Goal: Check status: Check status

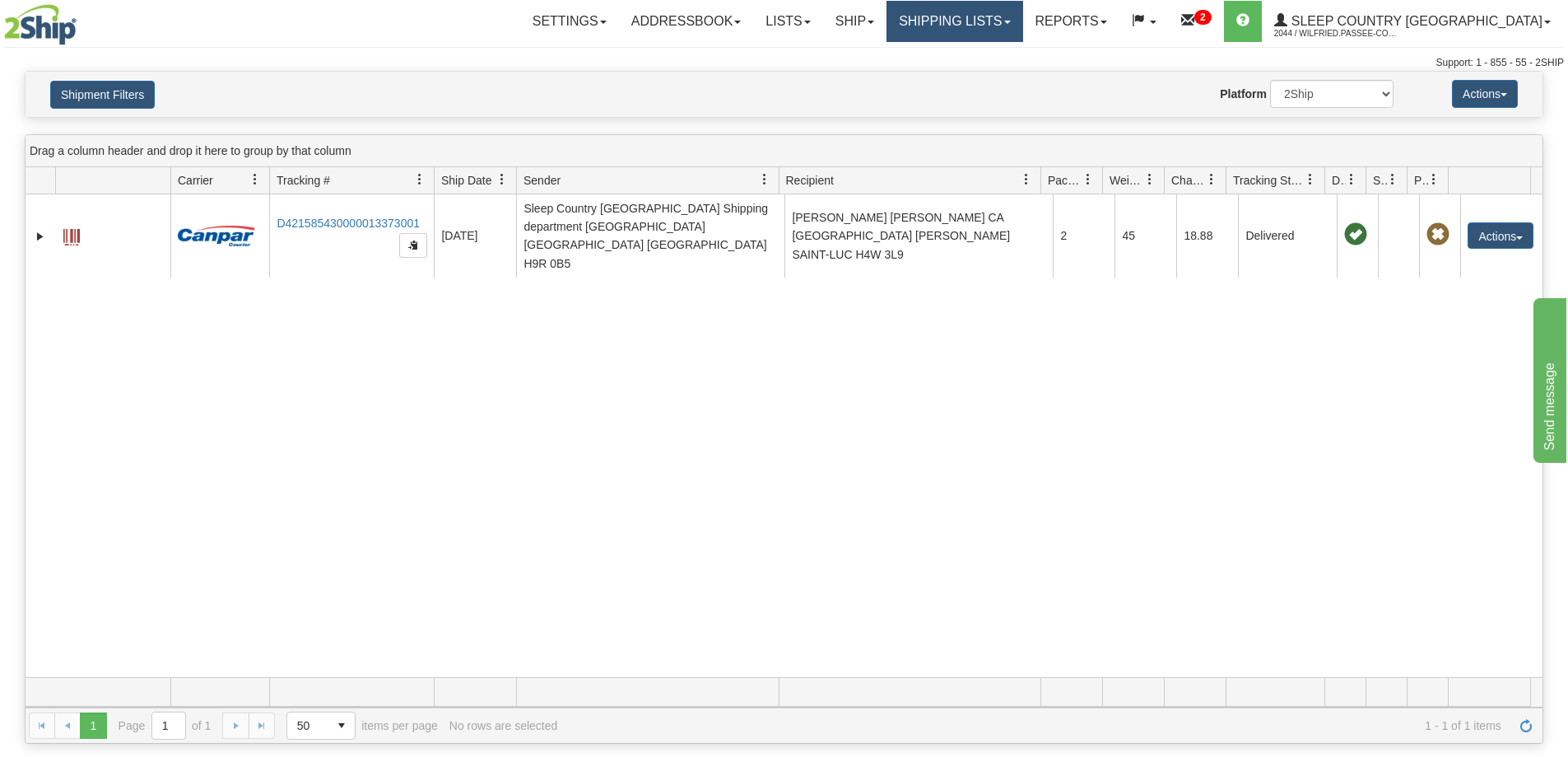
click at [1007, 28] on link "Shipping lists" at bounding box center [954, 22] width 135 height 41
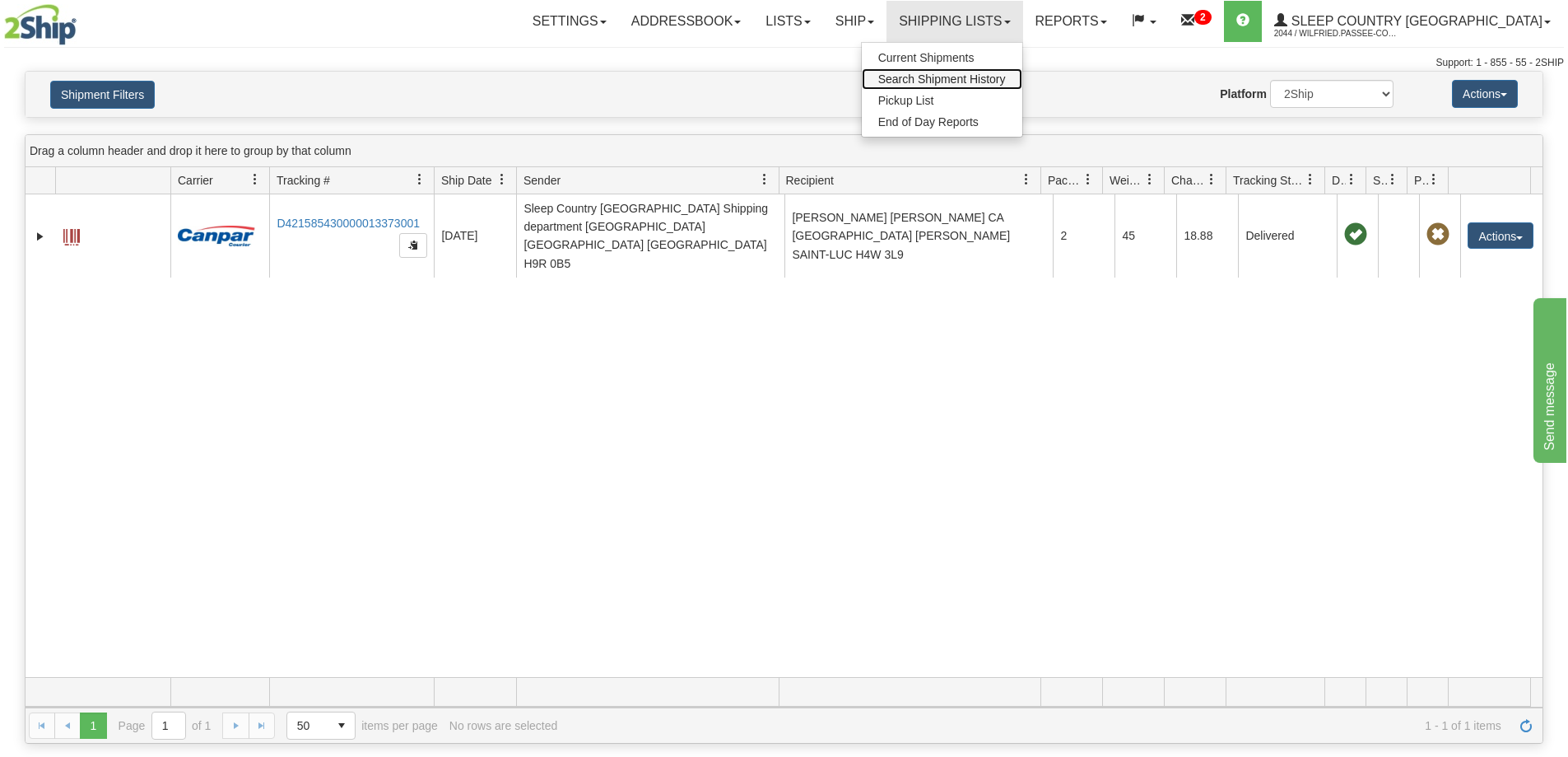
click at [1006, 84] on span "Search Shipment History" at bounding box center [943, 79] width 128 height 13
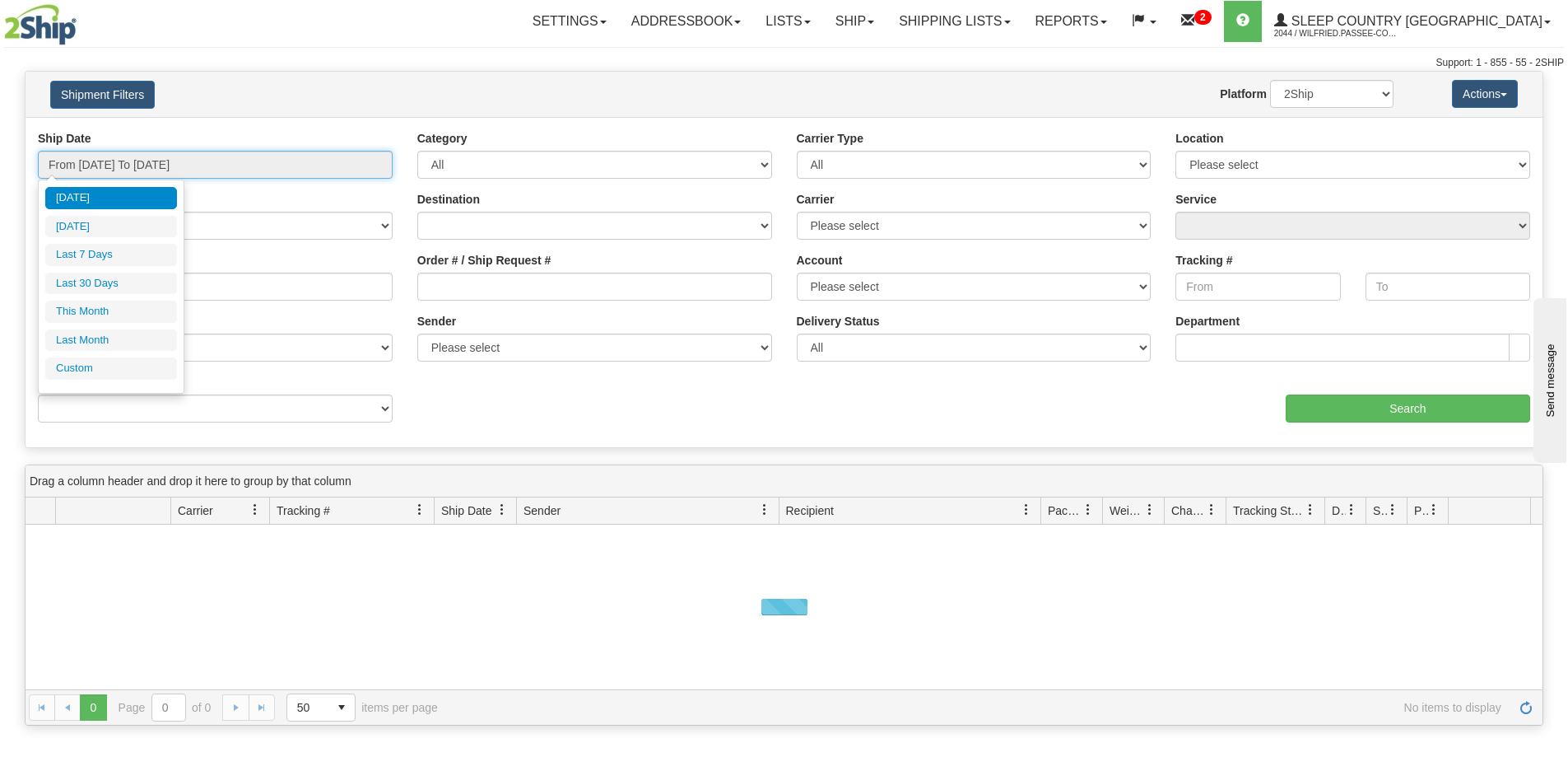
click at [163, 164] on input "From [DATE] To [DATE]" at bounding box center [215, 164] width 354 height 28
click at [130, 283] on li "Last 30 Days" at bounding box center [111, 284] width 132 height 23
type input "From [DATE] To [DATE]"
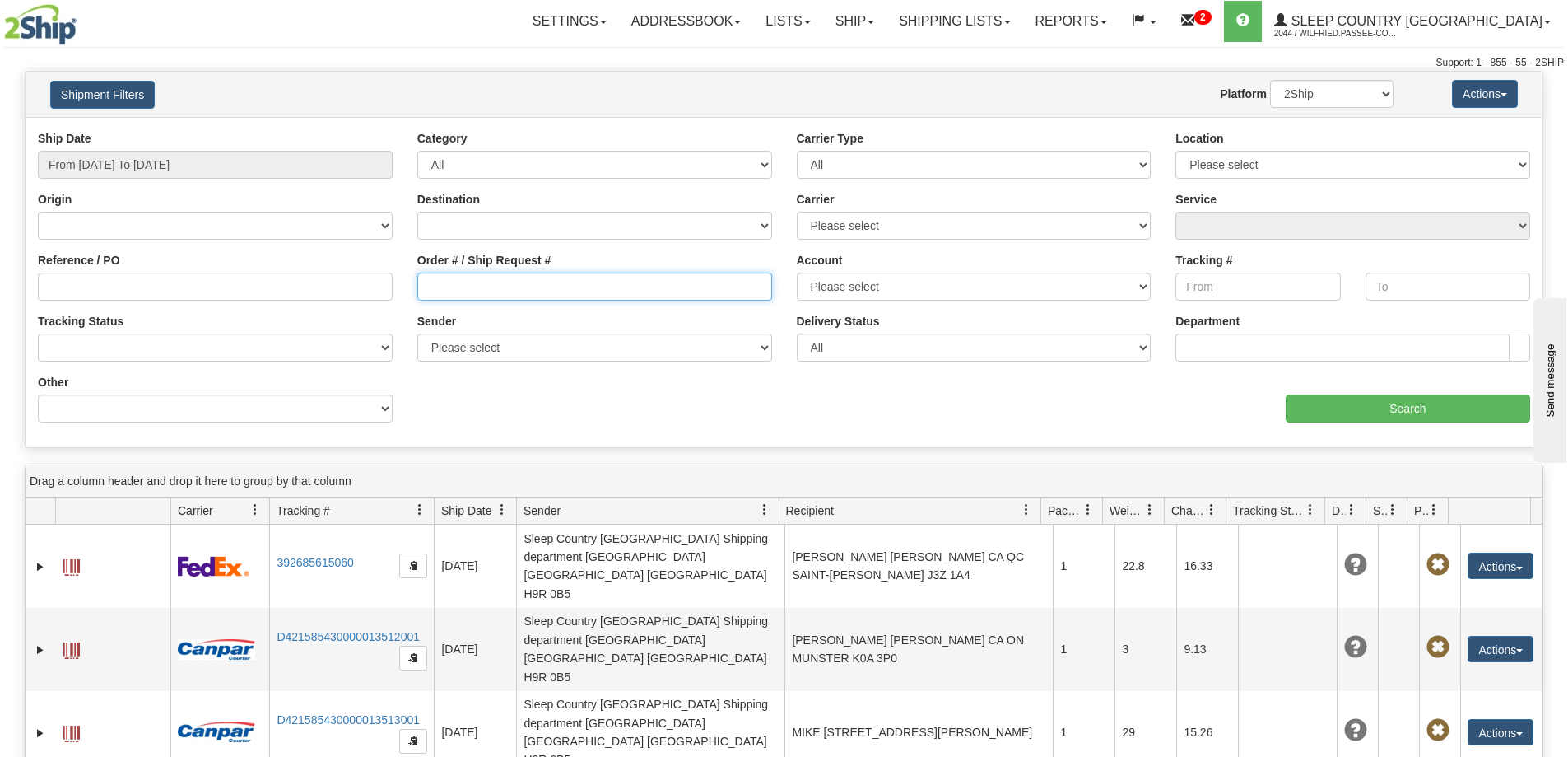
click at [499, 288] on input "Order # / Ship Request #" at bounding box center [594, 287] width 354 height 28
paste input "9002I024810"
type input "9002I024810"
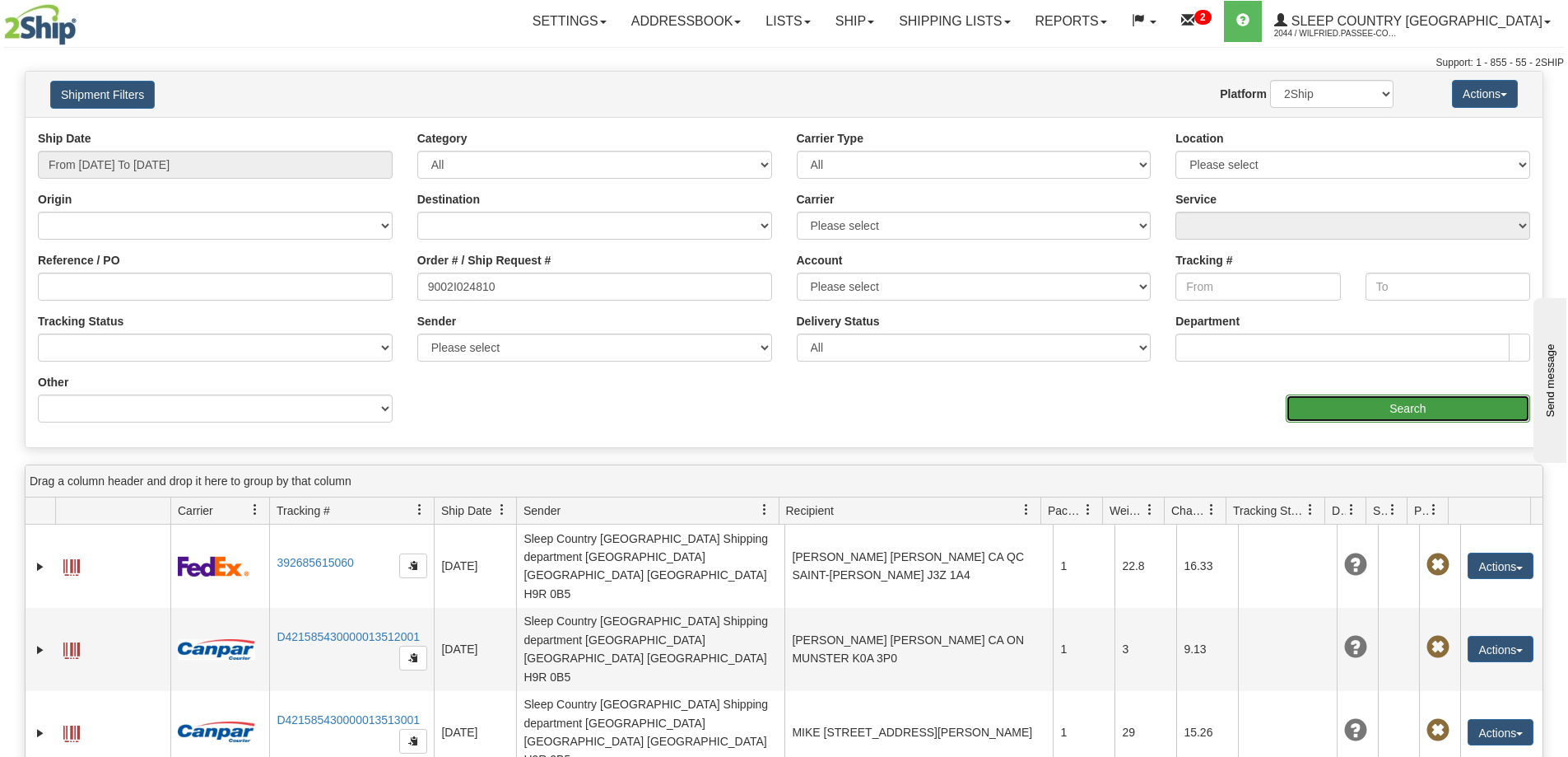
click at [1341, 405] on input "Search" at bounding box center [1408, 408] width 244 height 28
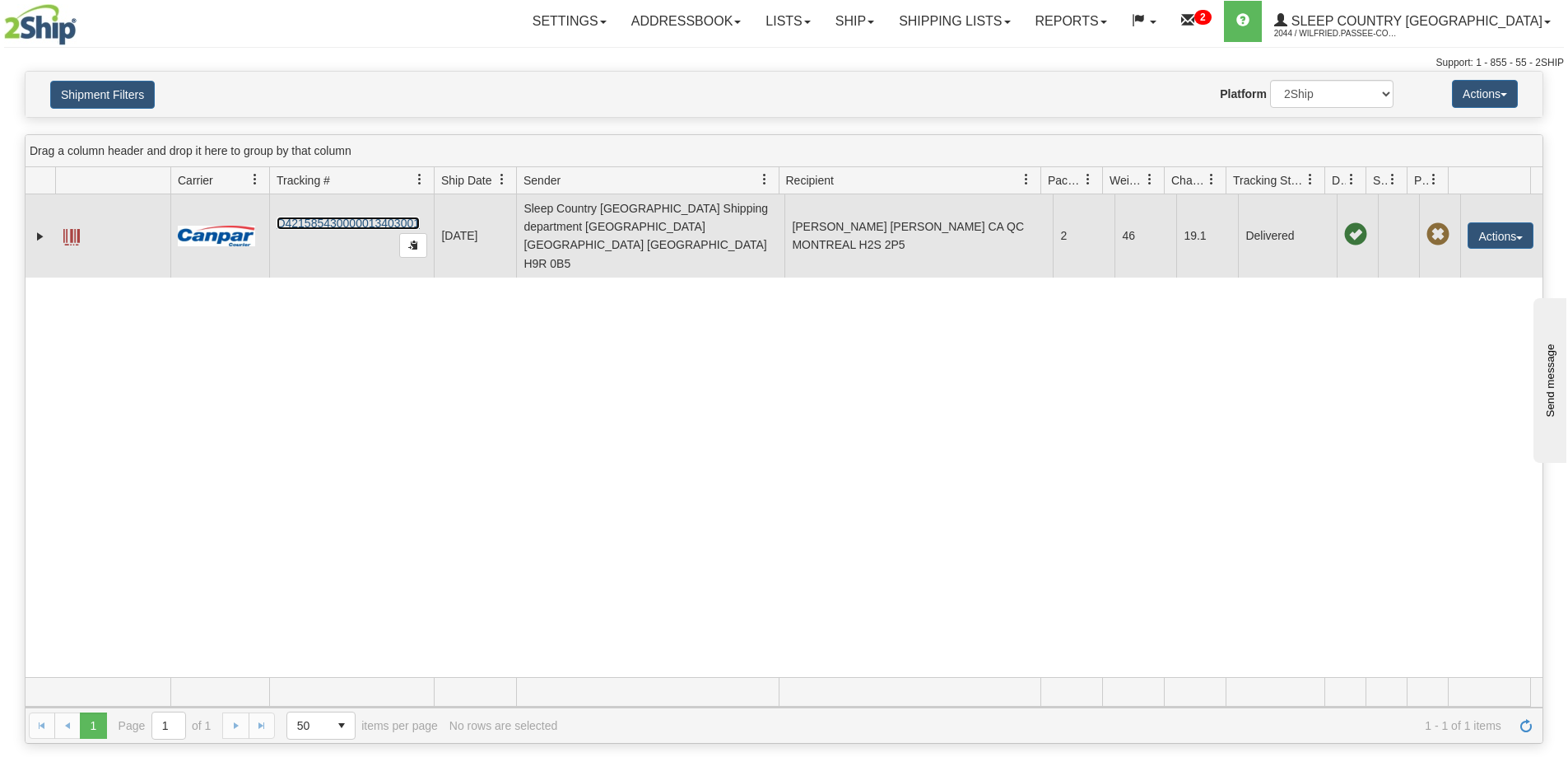
click at [351, 217] on link "D421585430000013403001" at bounding box center [349, 223] width 143 height 13
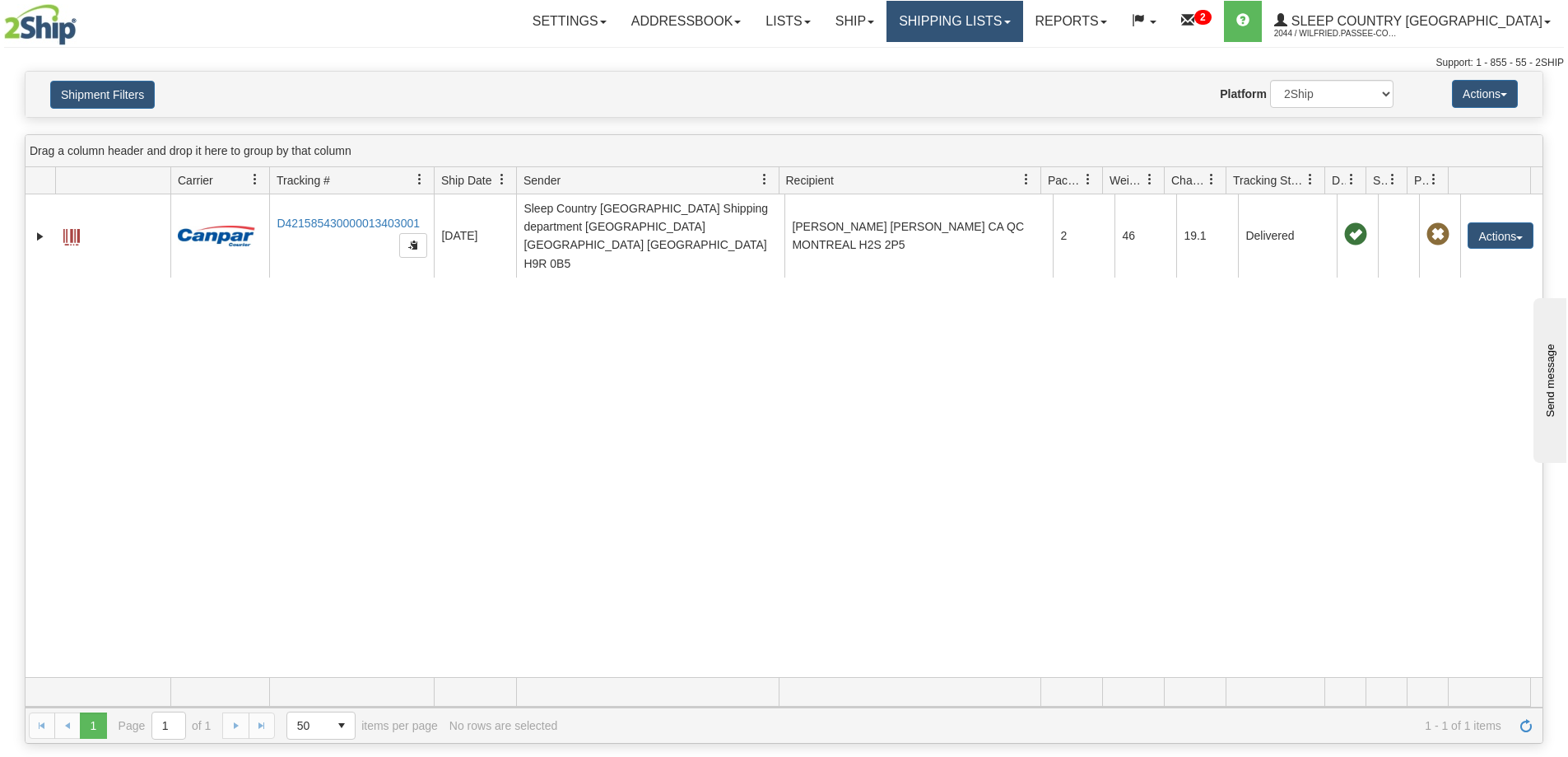
click at [1022, 18] on link "Shipping lists" at bounding box center [954, 22] width 135 height 41
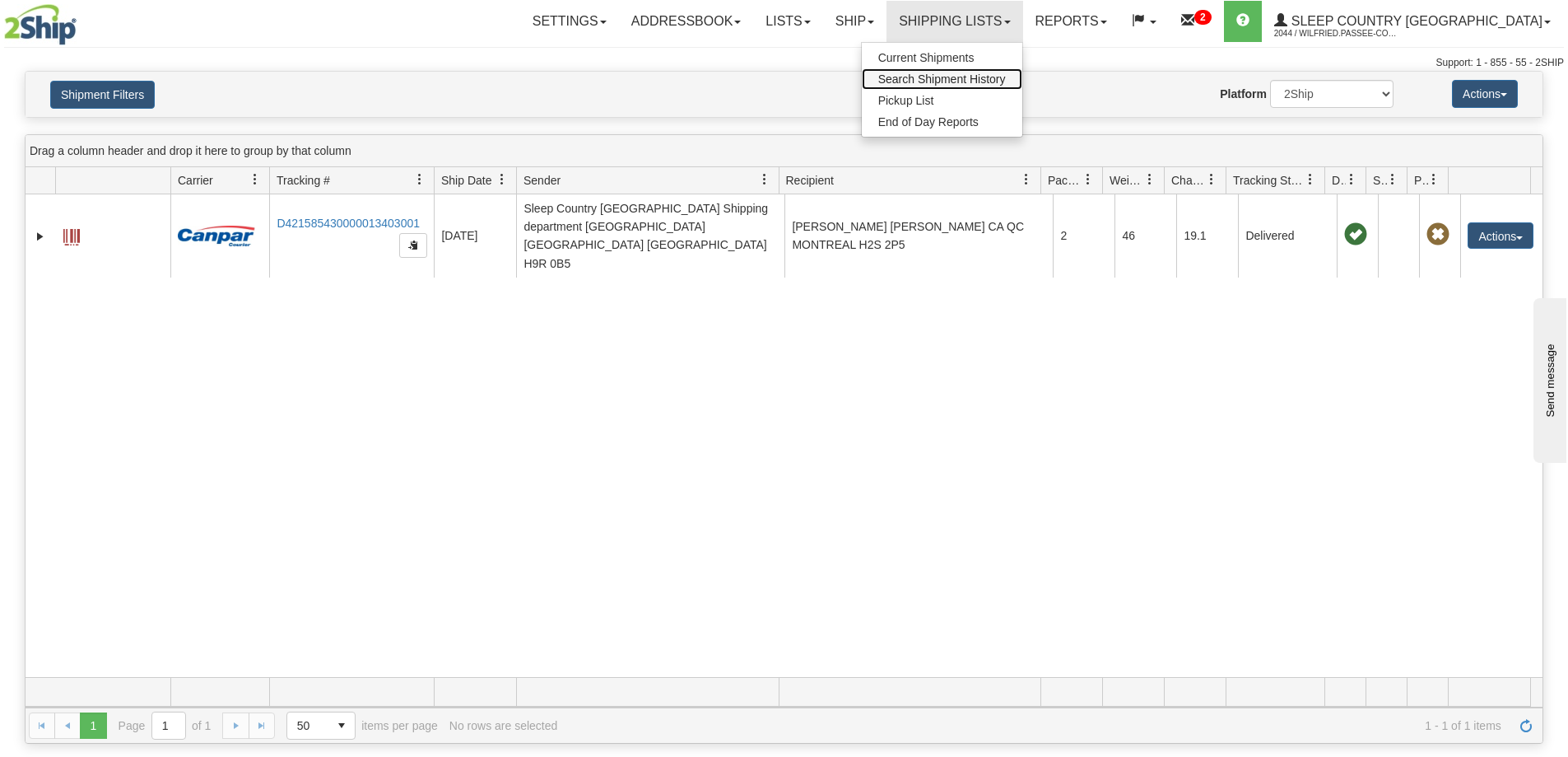
click at [1006, 79] on span "Search Shipment History" at bounding box center [943, 79] width 128 height 13
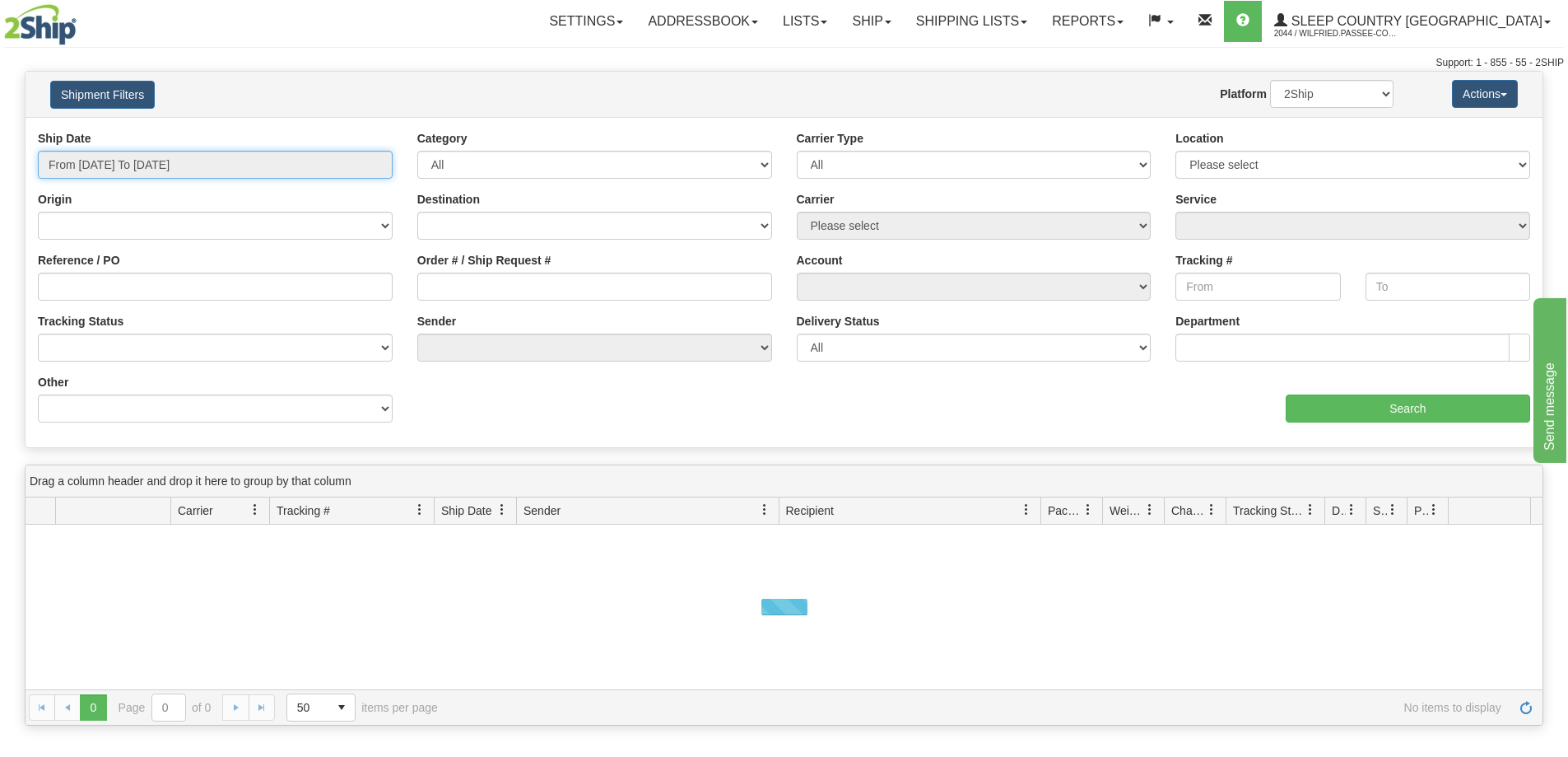
click at [201, 163] on input "From [DATE] To [DATE]" at bounding box center [215, 164] width 354 height 28
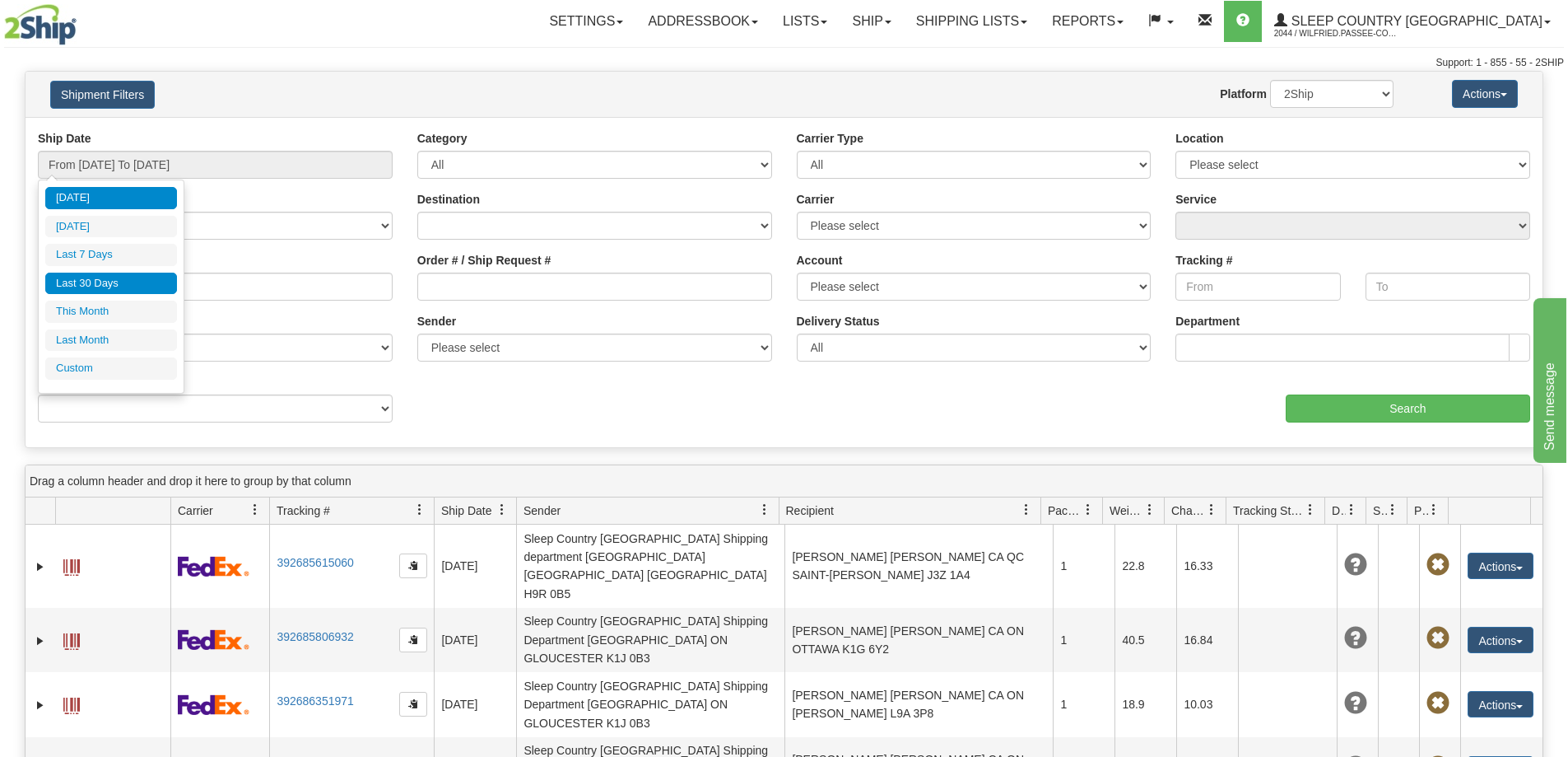
click at [147, 281] on li "Last 30 Days" at bounding box center [111, 284] width 132 height 23
type input "From [DATE] To [DATE]"
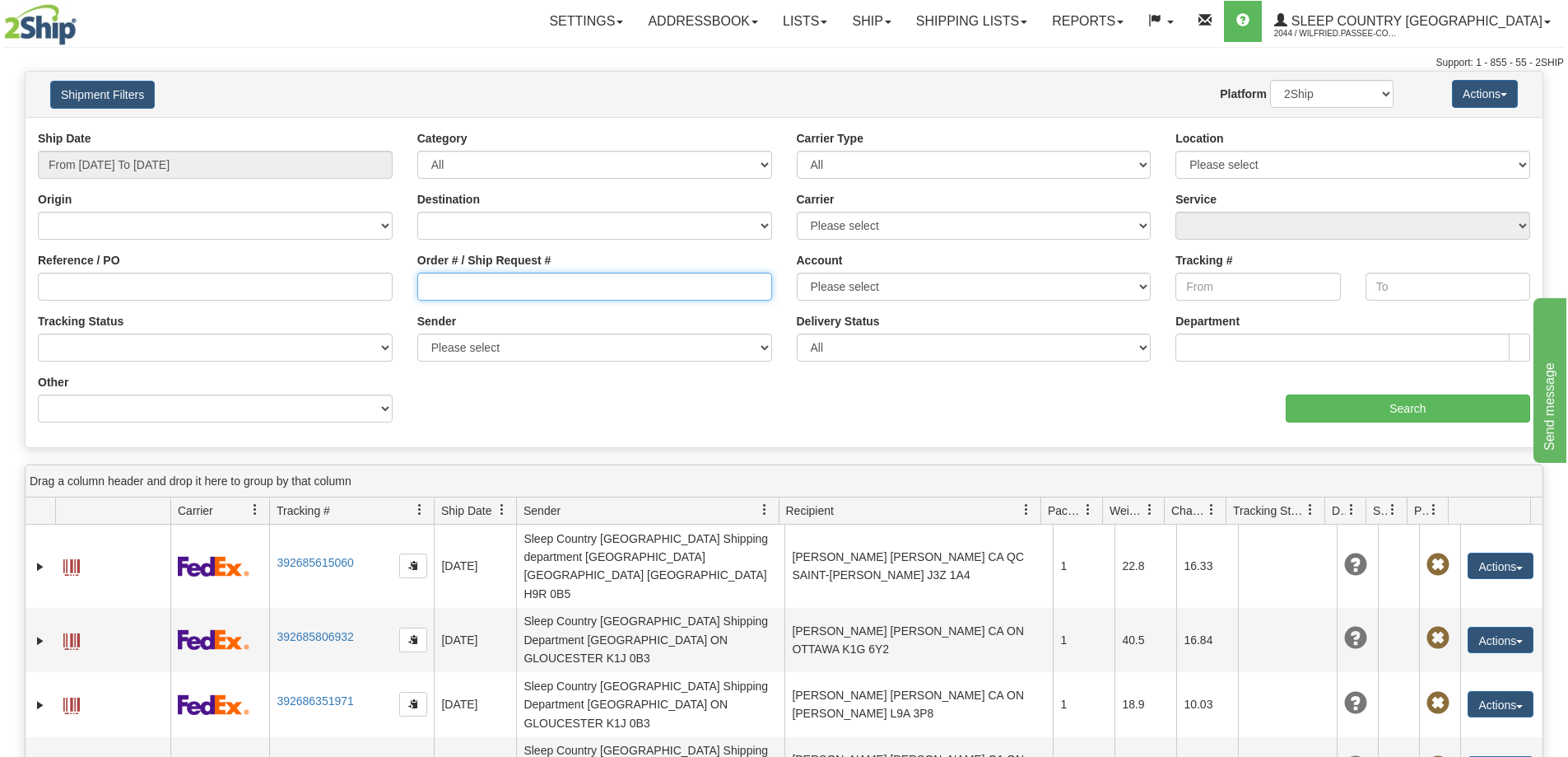
click at [454, 283] on input "Order # / Ship Request #" at bounding box center [594, 287] width 354 height 28
paste input "9007I001433"
type input "9007I001433"
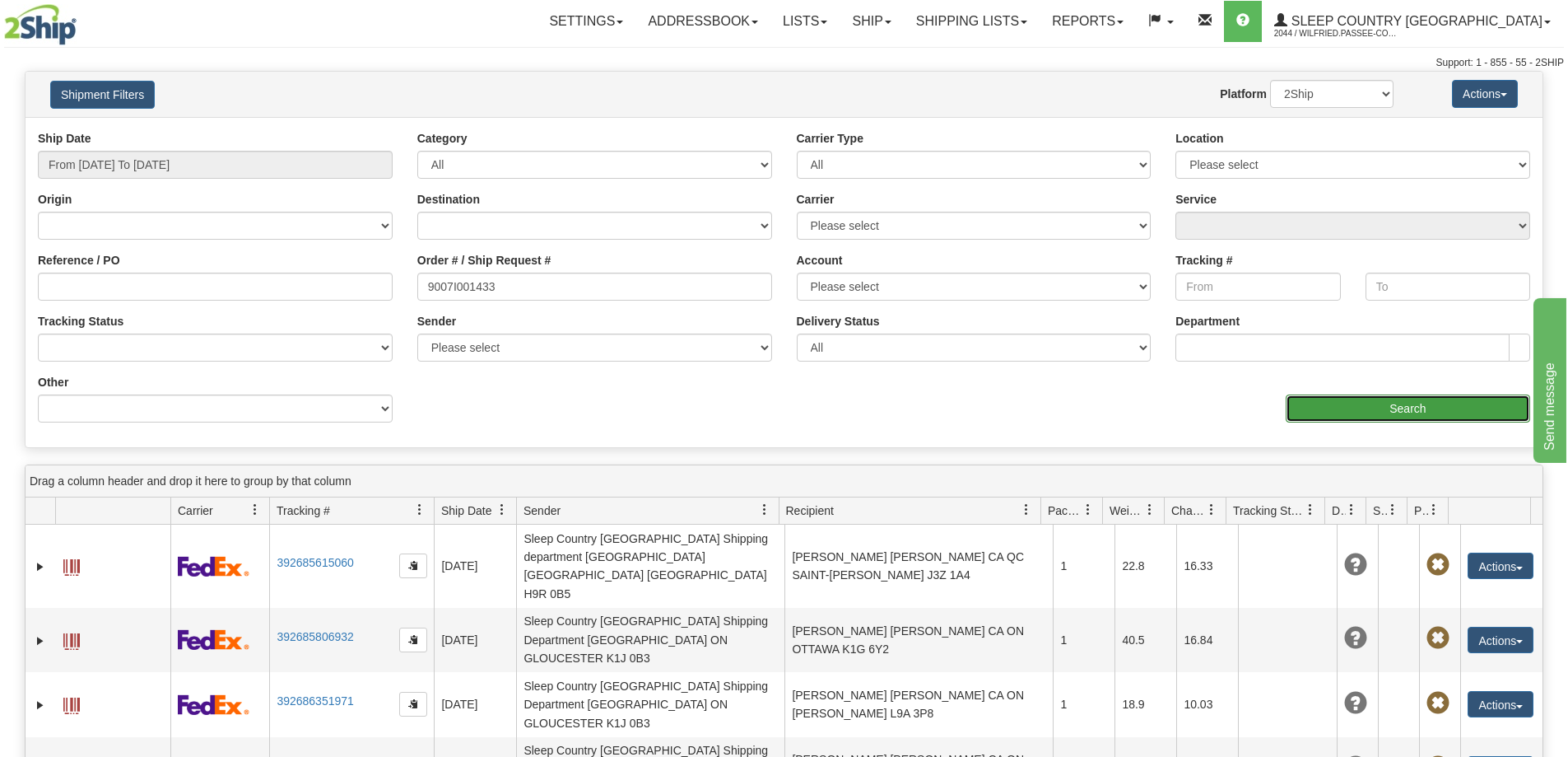
click at [1328, 413] on input "Search" at bounding box center [1408, 408] width 244 height 28
